Goal: Entertainment & Leisure: Consume media (video, audio)

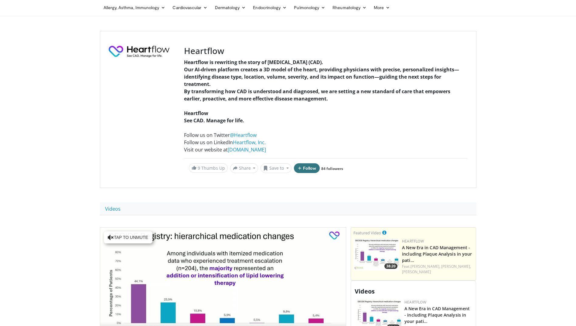
scroll to position [61, 0]
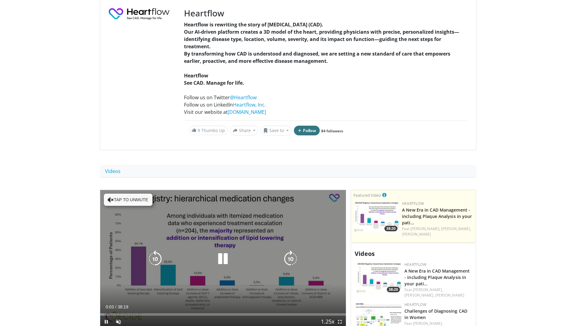
click at [131, 202] on button "Tap to unmute" at bounding box center [128, 200] width 49 height 12
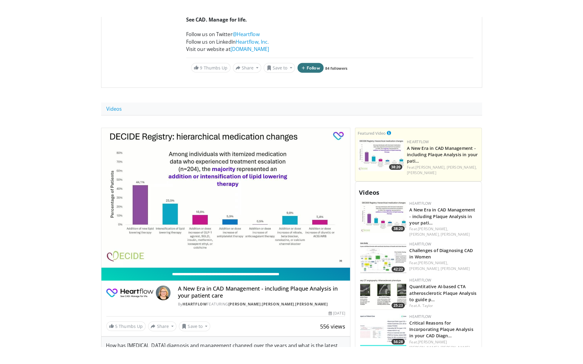
scroll to position [152, 0]
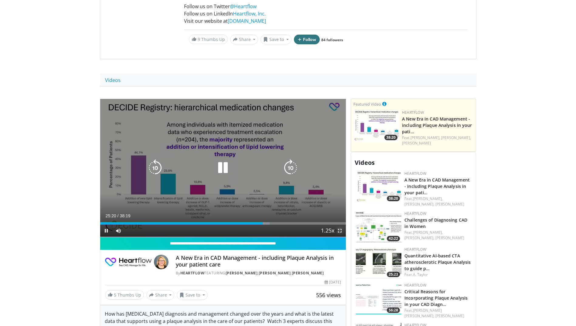
click at [339, 229] on span "Video Player" at bounding box center [340, 231] width 12 height 12
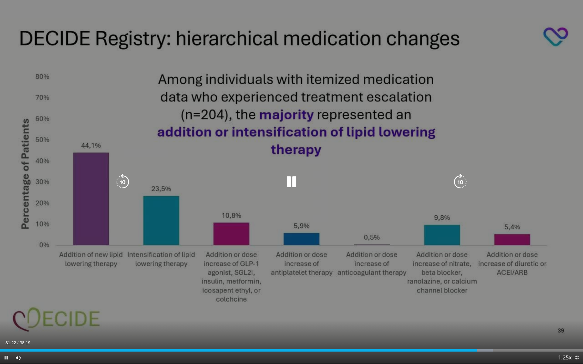
click at [288, 178] on icon "Video Player" at bounding box center [291, 182] width 17 height 17
click at [289, 182] on icon "Video Player" at bounding box center [291, 181] width 17 height 17
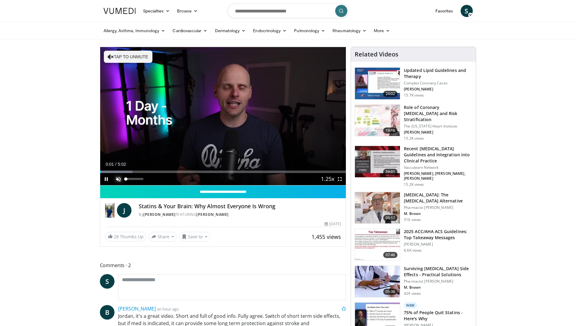
click at [118, 179] on span "Video Player" at bounding box center [118, 179] width 12 height 12
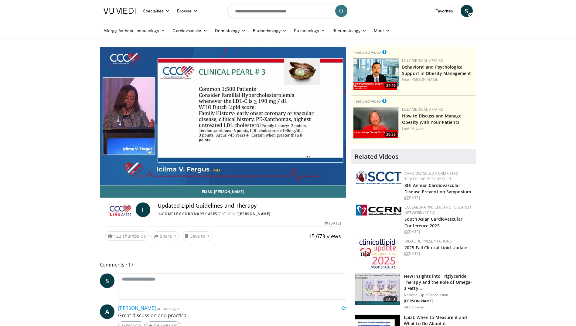
click at [388, 248] on img at bounding box center [378, 255] width 39 height 32
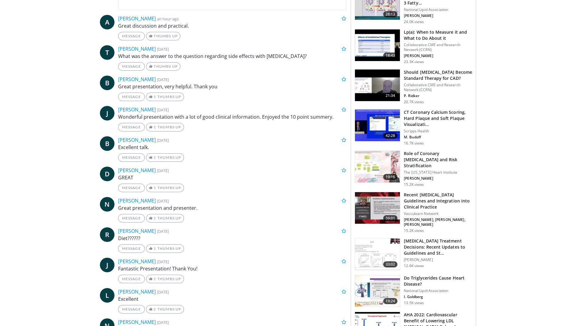
scroll to position [304, 0]
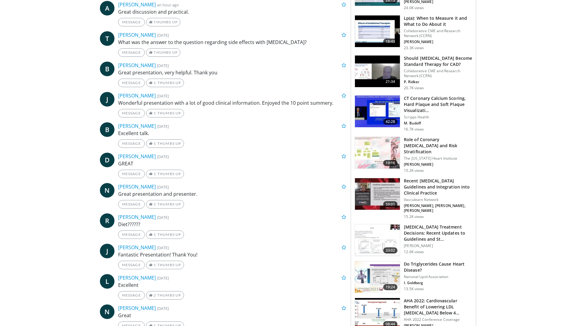
click at [377, 224] on img at bounding box center [377, 240] width 45 height 32
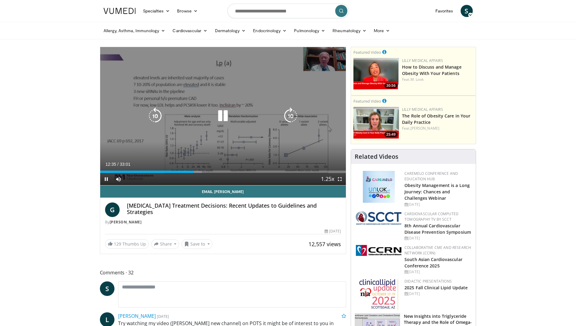
click at [230, 118] on icon "Video Player" at bounding box center [222, 115] width 17 height 17
